Goal: Navigation & Orientation: Understand site structure

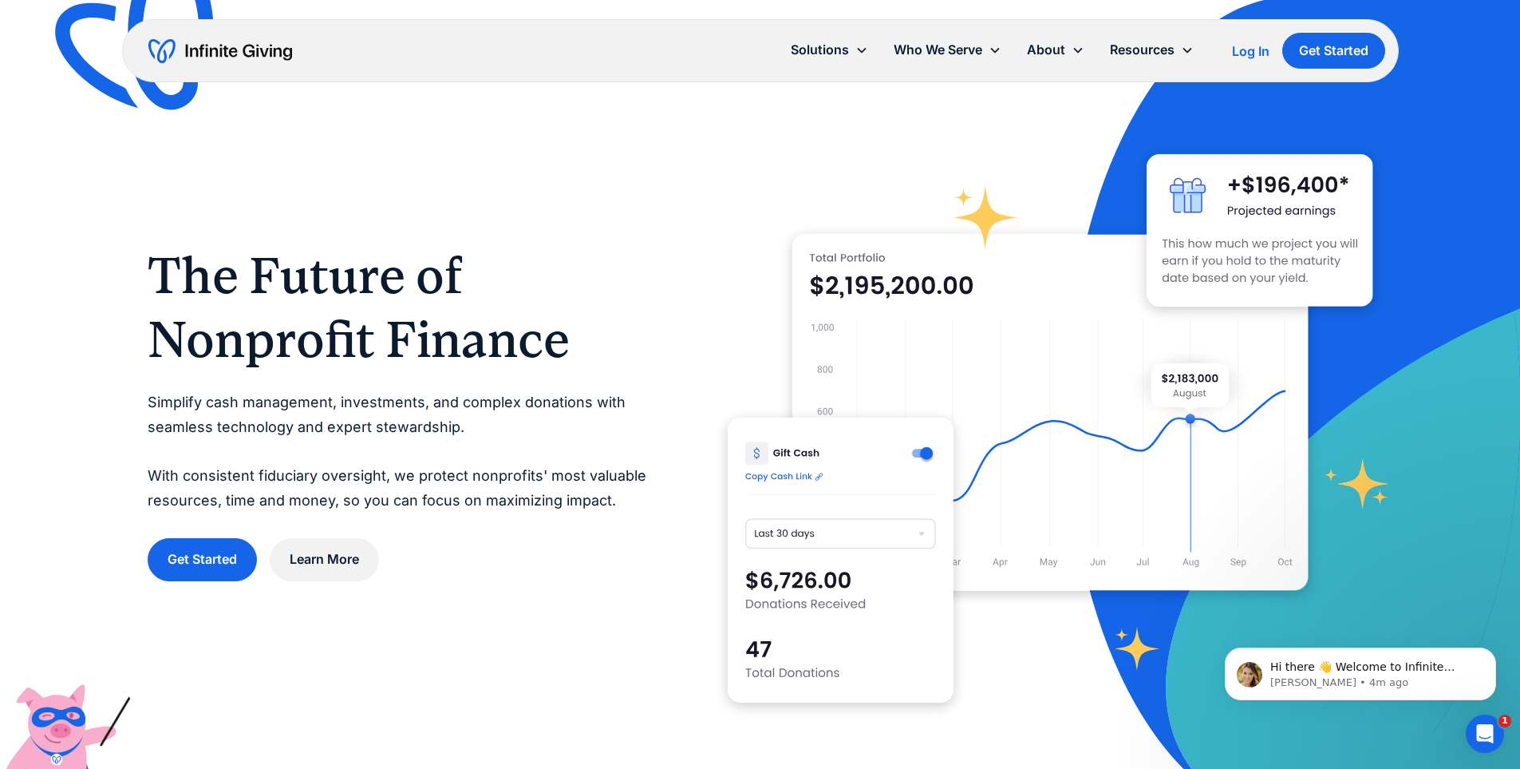
click at [196, 57] on img "home" at bounding box center [220, 51] width 144 height 26
click at [1048, 147] on link "Pricing" at bounding box center [1059, 145] width 51 height 22
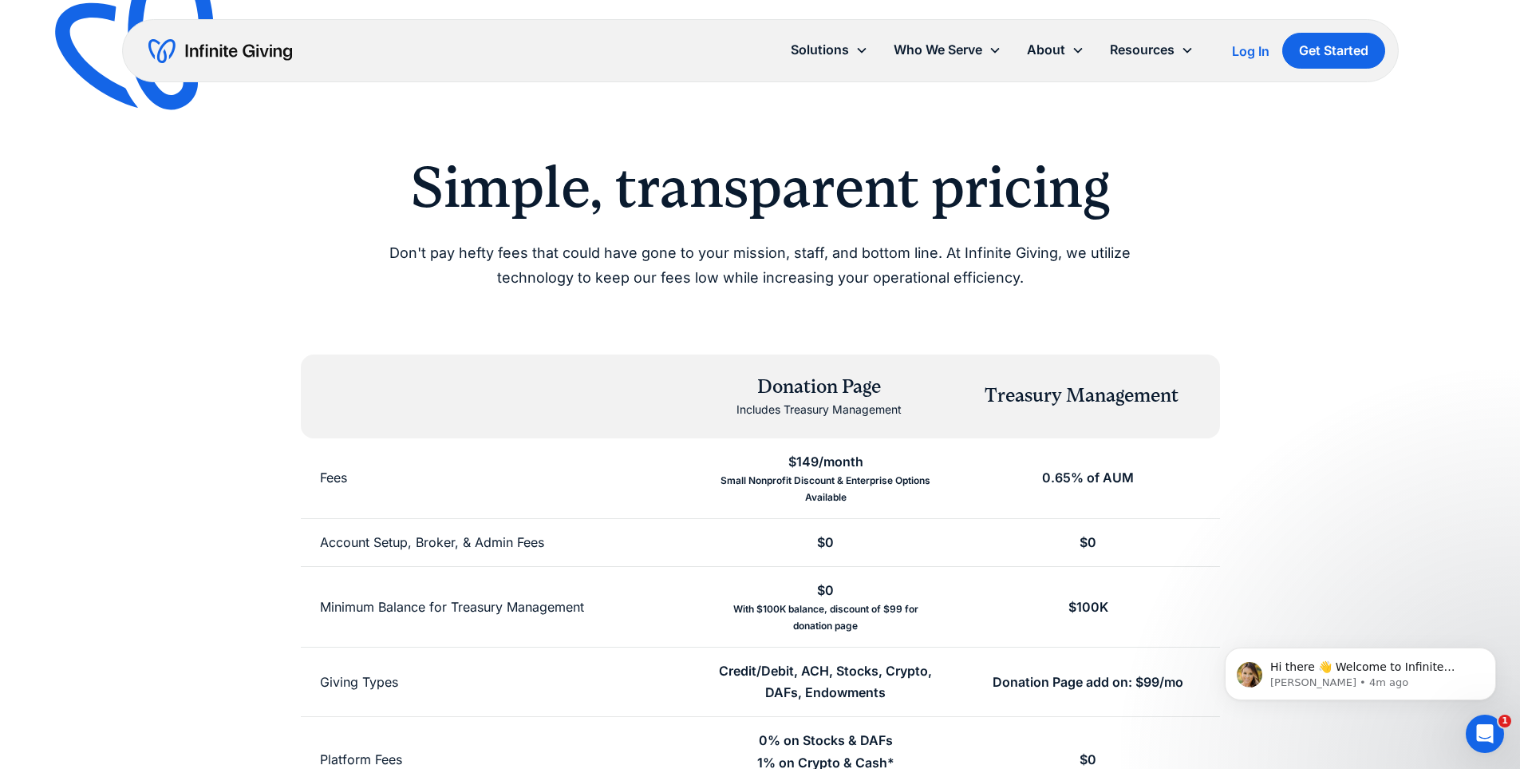
drag, startPoint x: 223, startPoint y: 51, endPoint x: 237, endPoint y: 57, distance: 15.7
click at [223, 51] on img "home" at bounding box center [220, 51] width 144 height 26
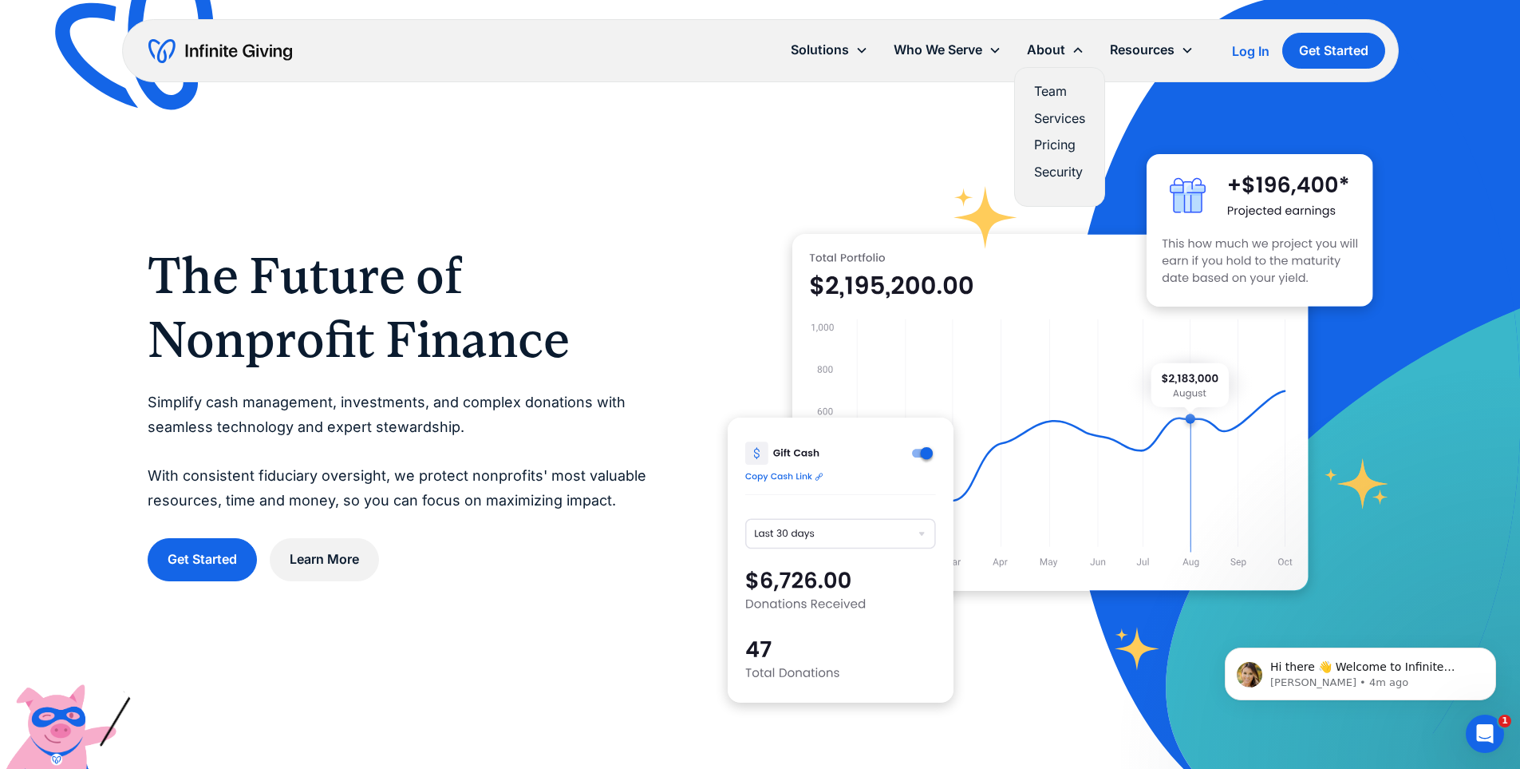
click at [1068, 140] on link "Pricing" at bounding box center [1059, 145] width 51 height 22
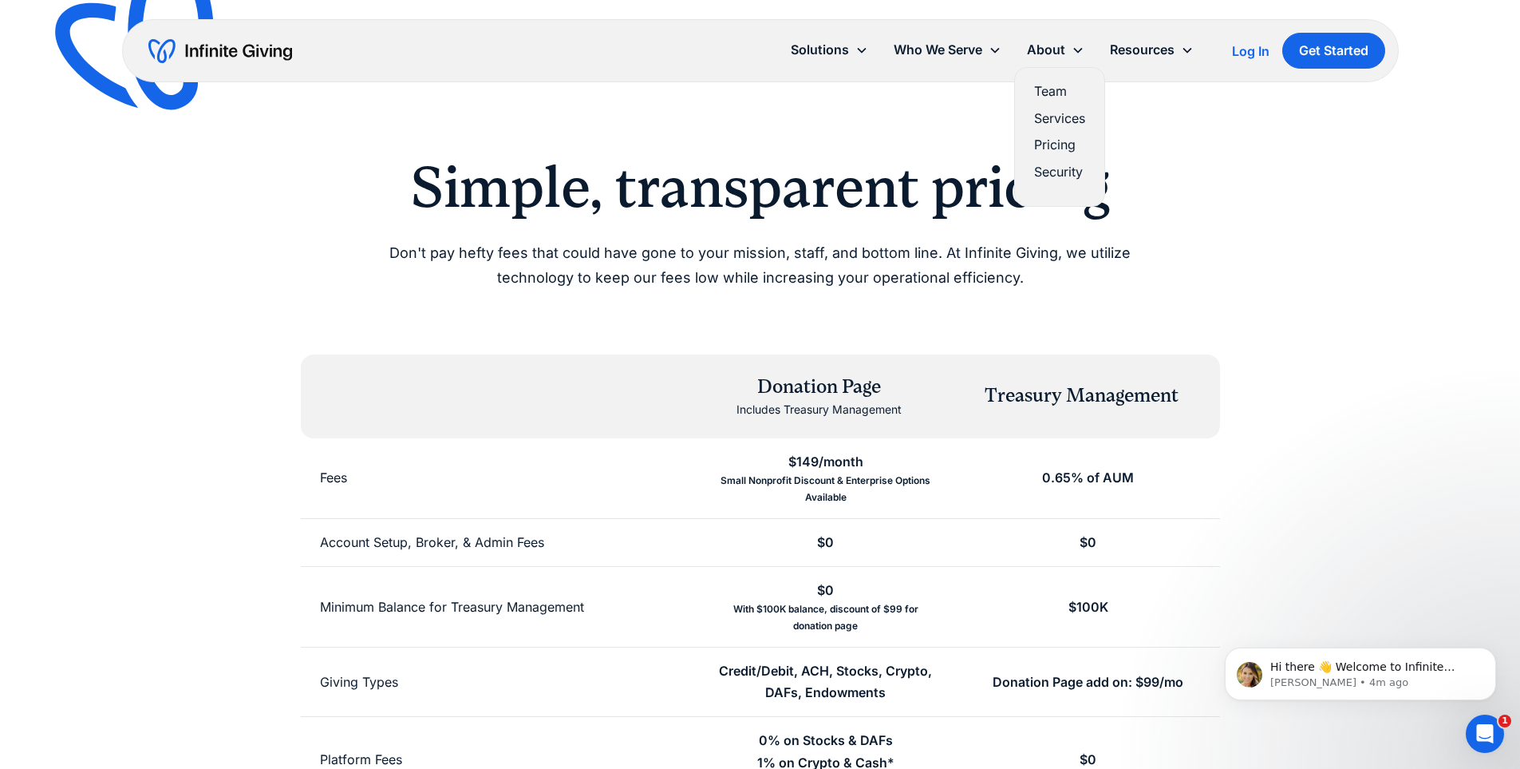
click at [1048, 93] on link "Team" at bounding box center [1059, 92] width 51 height 22
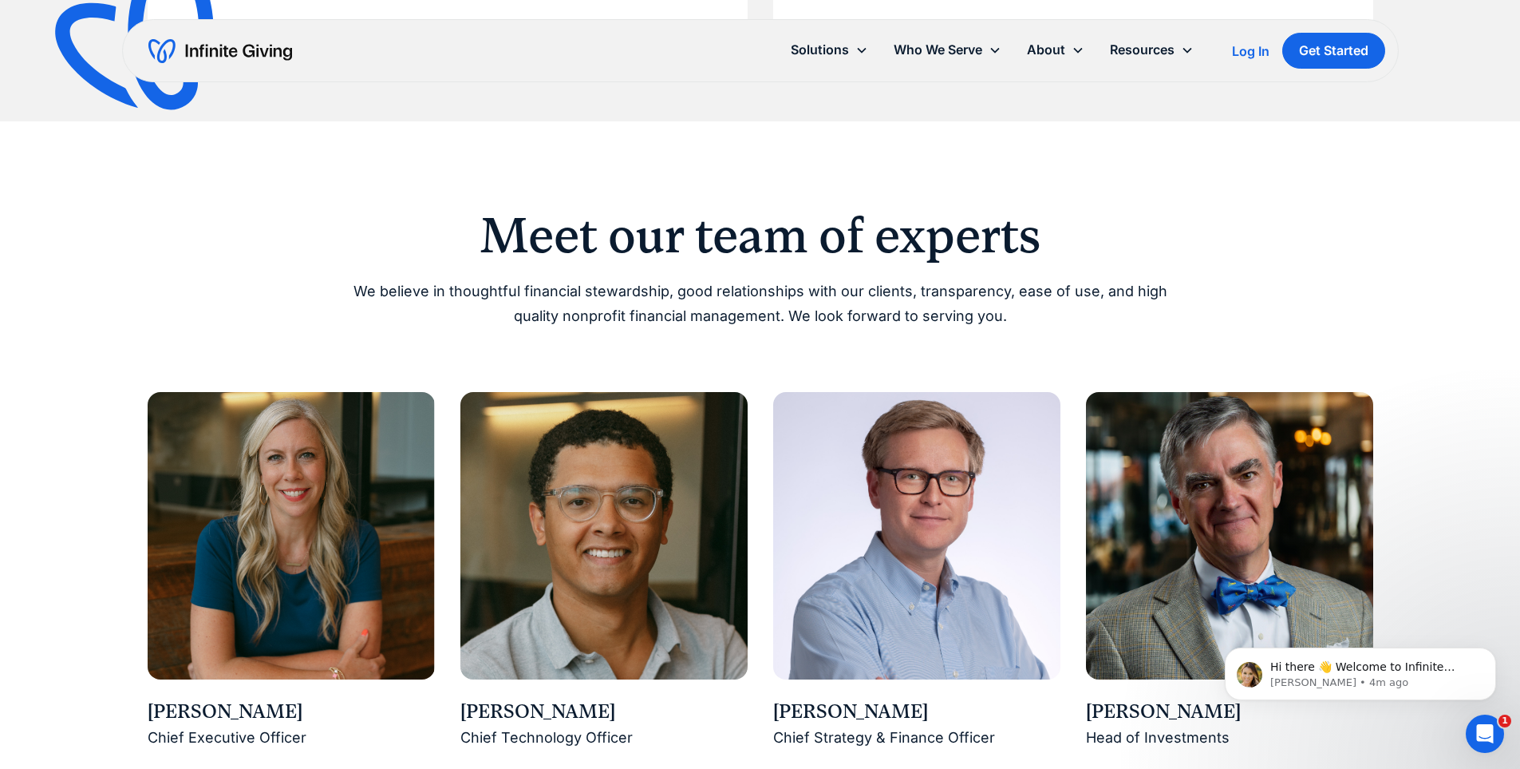
scroll to position [1117, 0]
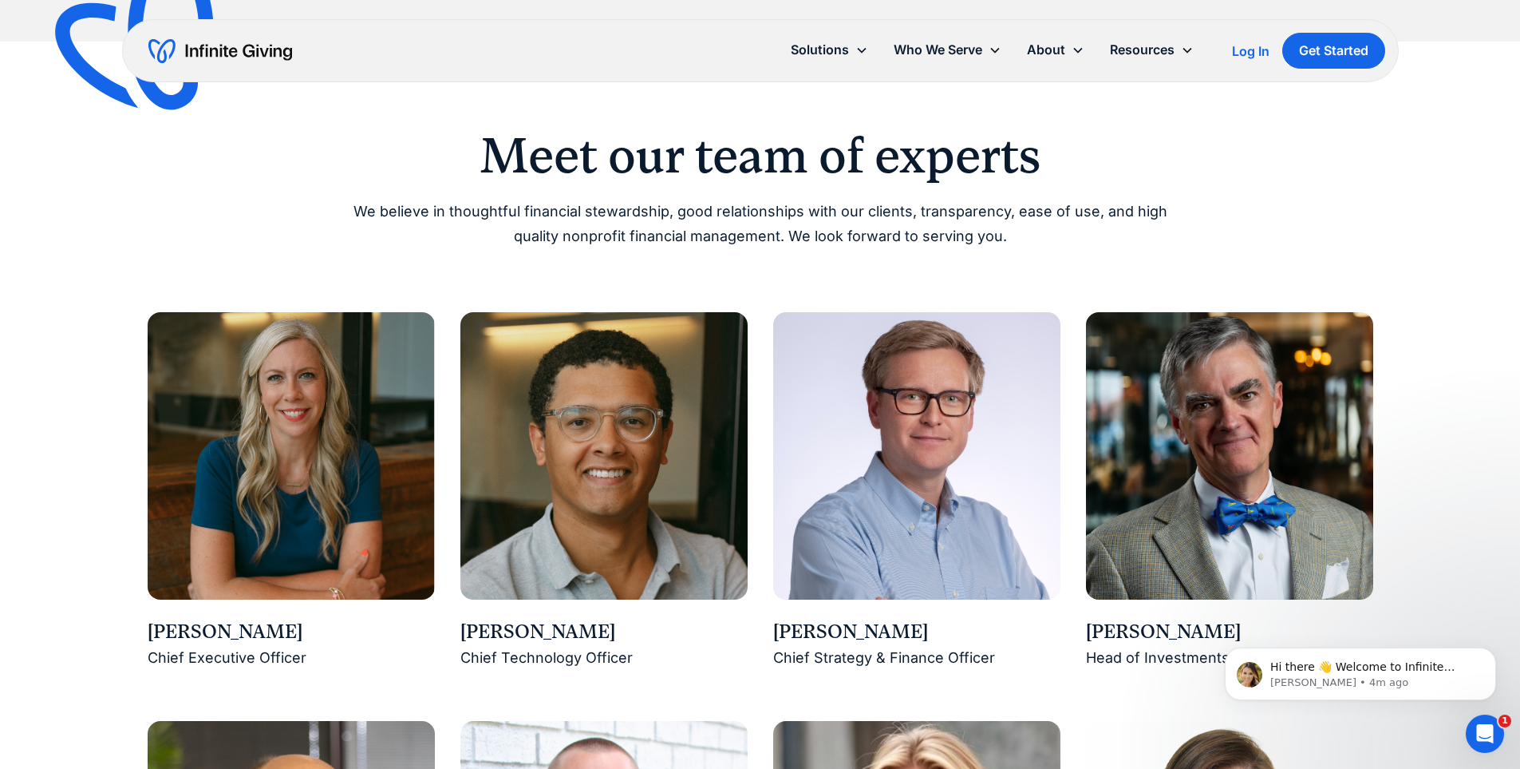
click at [363, 470] on img at bounding box center [291, 455] width 287 height 287
drag, startPoint x: 235, startPoint y: 650, endPoint x: 235, endPoint y: 680, distance: 30.3
click at [235, 651] on div "Chief Executive Officer" at bounding box center [291, 658] width 287 height 25
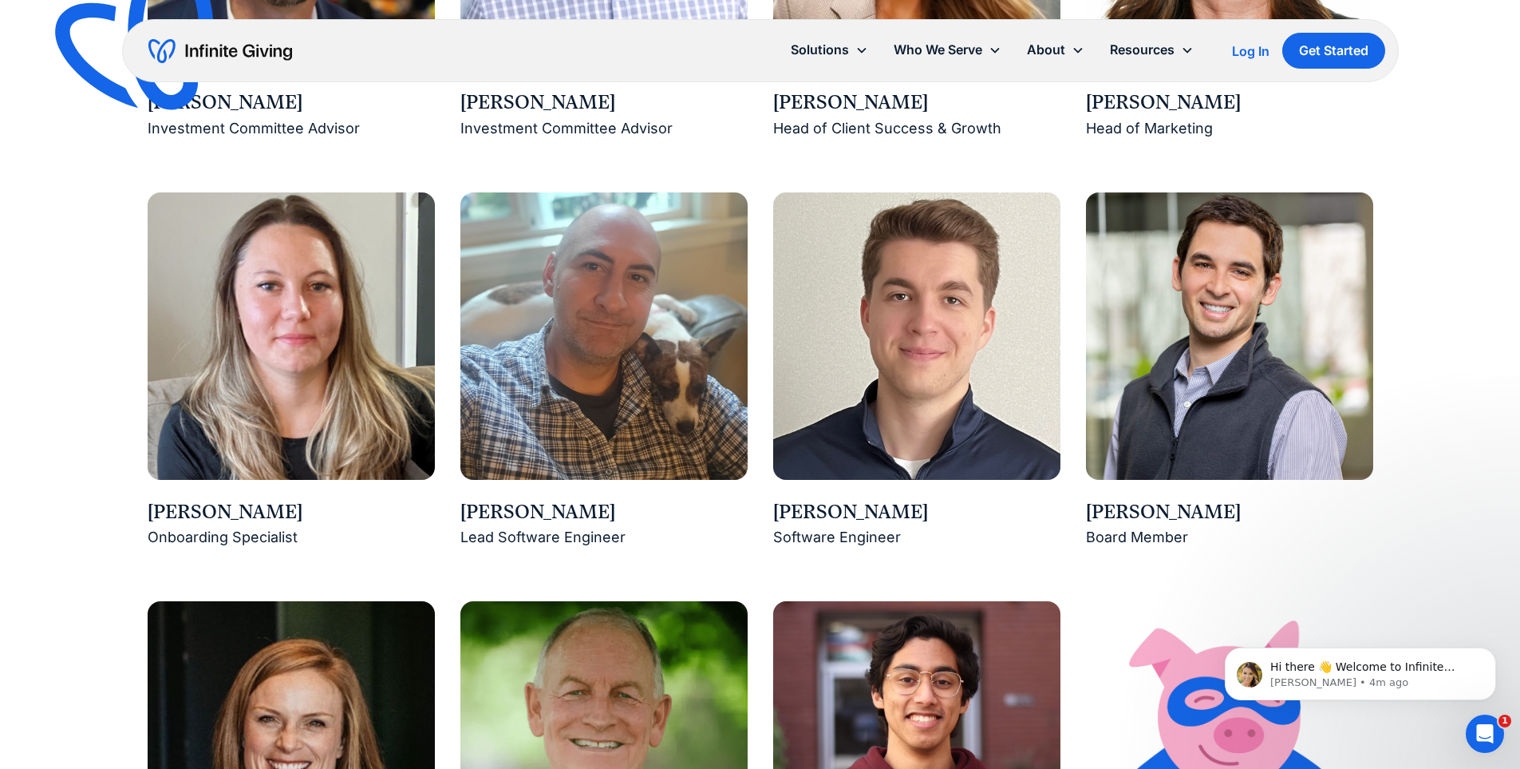
scroll to position [2235, 0]
